Goal: Task Accomplishment & Management: Use online tool/utility

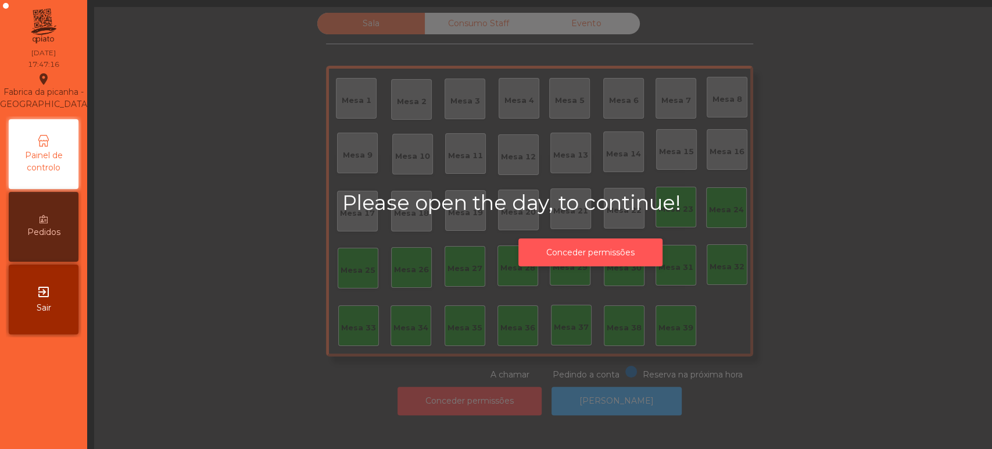
click at [594, 241] on button "Conceder permissões" at bounding box center [591, 252] width 144 height 28
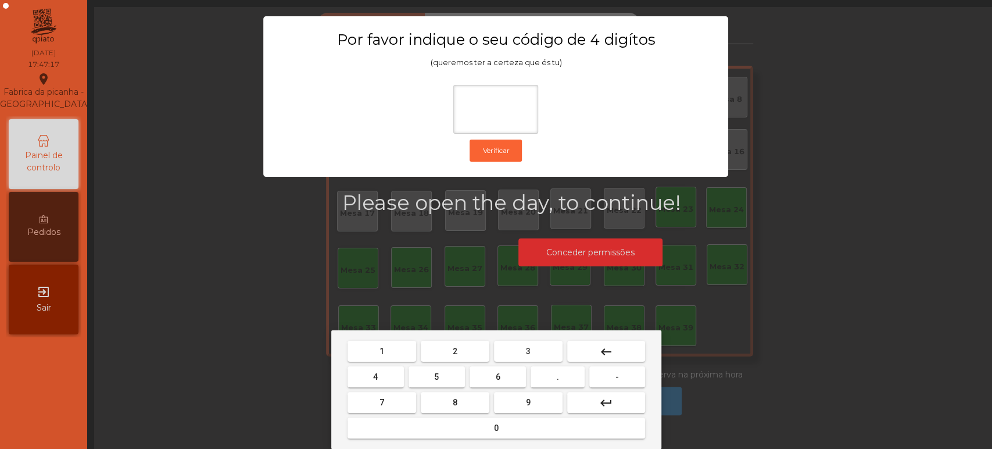
click at [398, 347] on button "1" at bounding box center [382, 351] width 69 height 21
click at [535, 351] on button "3" at bounding box center [528, 351] width 69 height 21
click at [445, 377] on button "5" at bounding box center [437, 376] width 56 height 21
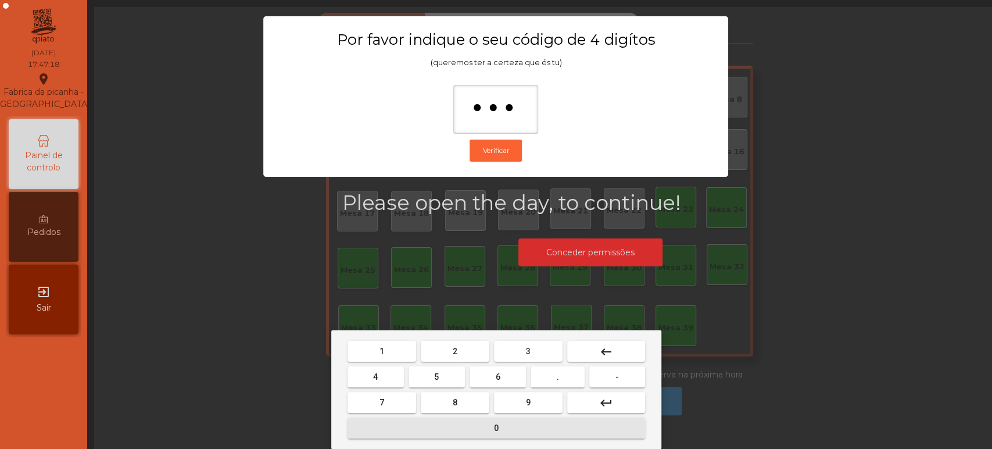
click at [490, 427] on button "0" at bounding box center [497, 427] width 298 height 21
type input "****"
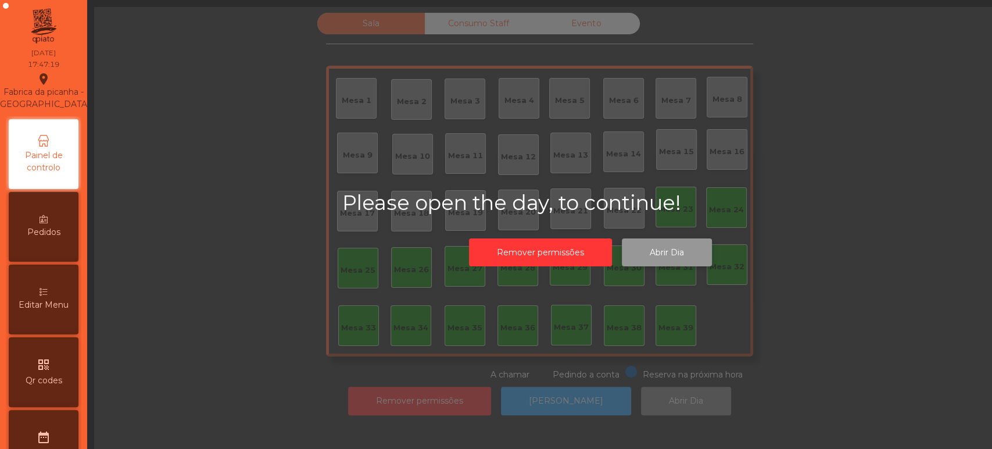
click at [666, 244] on button "Abrir Dia" at bounding box center [667, 252] width 90 height 28
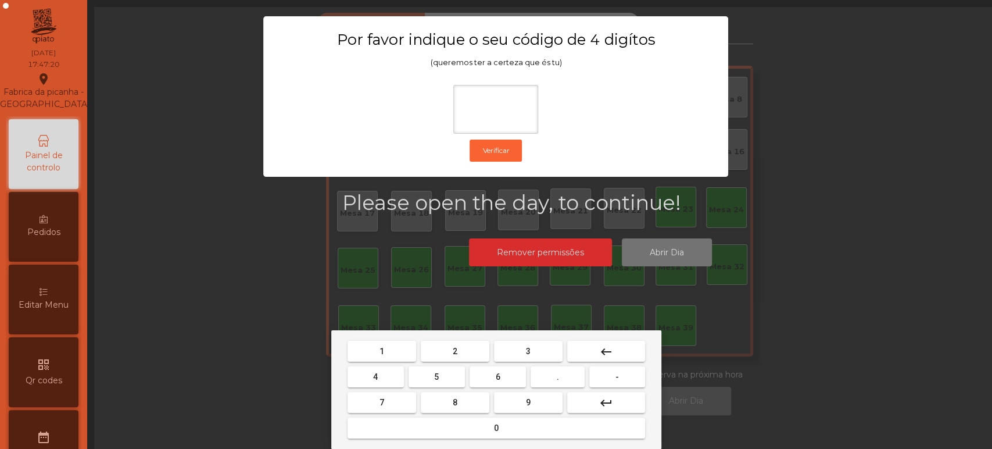
click at [373, 343] on button "1" at bounding box center [382, 351] width 69 height 21
click at [519, 344] on button "3" at bounding box center [528, 351] width 69 height 21
click at [435, 376] on span "5" at bounding box center [436, 376] width 5 height 9
click at [496, 428] on span "0" at bounding box center [496, 427] width 5 height 9
type input "****"
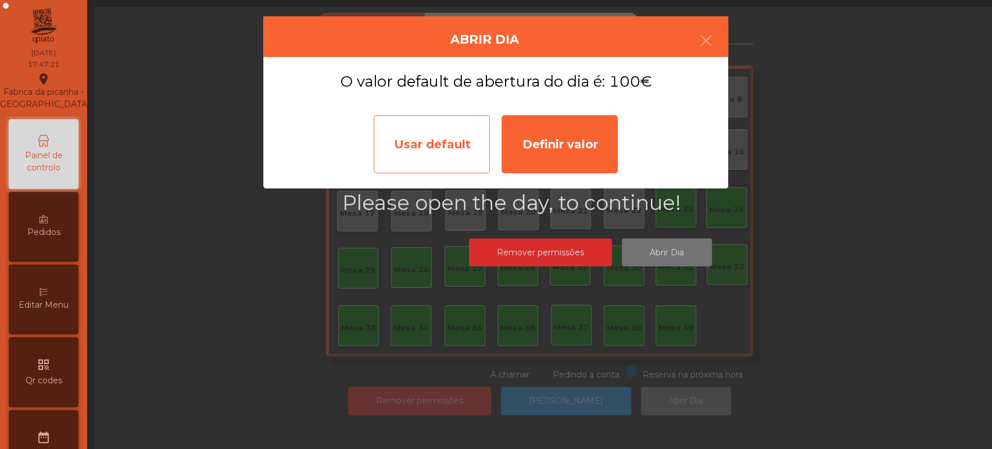
click at [448, 129] on div "Usar default" at bounding box center [432, 144] width 116 height 58
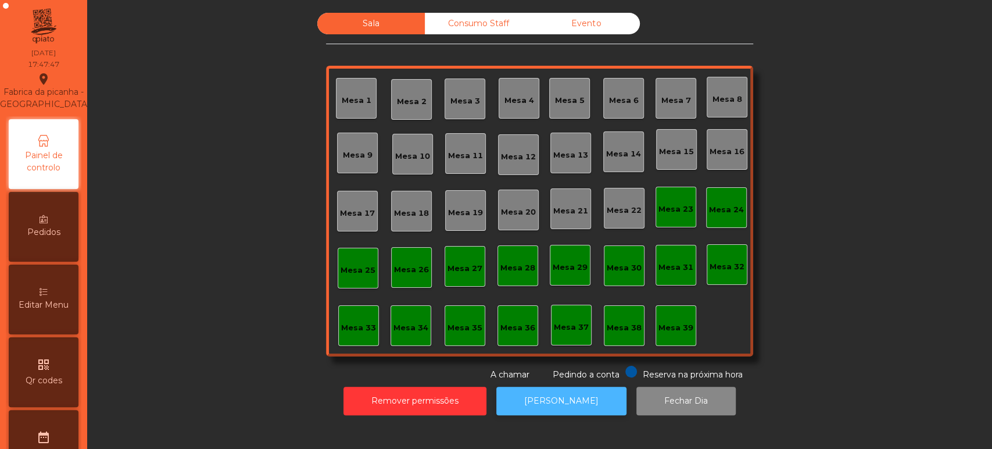
click at [572, 397] on button "[PERSON_NAME]" at bounding box center [562, 401] width 130 height 28
